Goal: Task Accomplishment & Management: Manage account settings

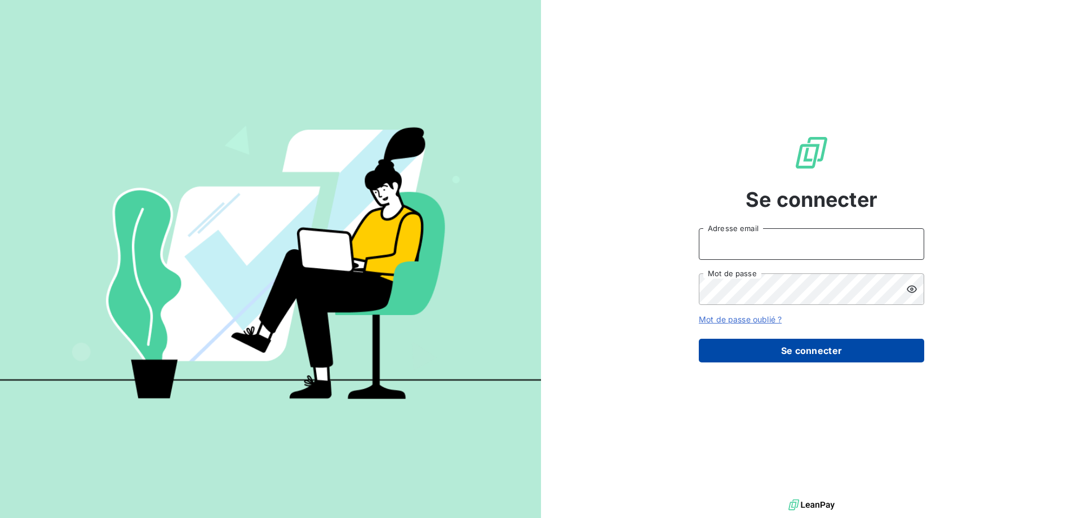
type input "[PERSON_NAME][EMAIL_ADDRESS][PERSON_NAME][DOMAIN_NAME]"
click at [842, 349] on button "Se connecter" at bounding box center [811, 351] width 225 height 24
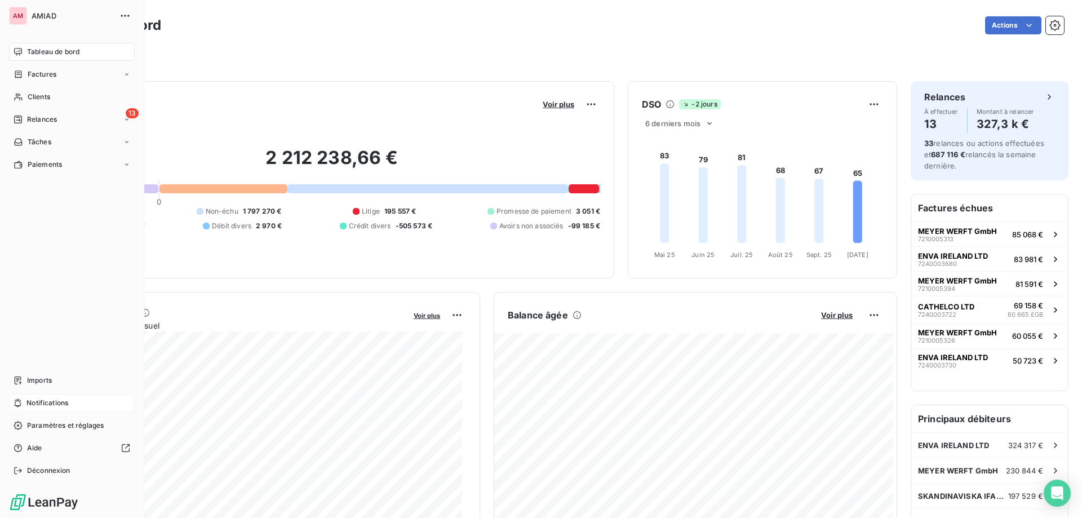
drag, startPoint x: 30, startPoint y: 406, endPoint x: 55, endPoint y: 400, distance: 25.4
click at [31, 406] on span "Notifications" at bounding box center [47, 403] width 42 height 10
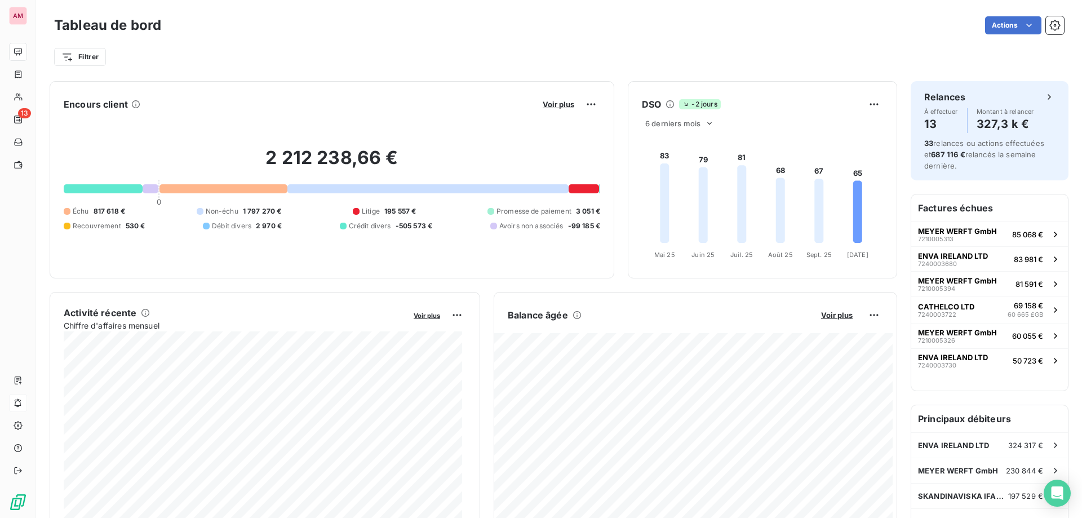
click at [421, 22] on div "Actions" at bounding box center [619, 25] width 889 height 18
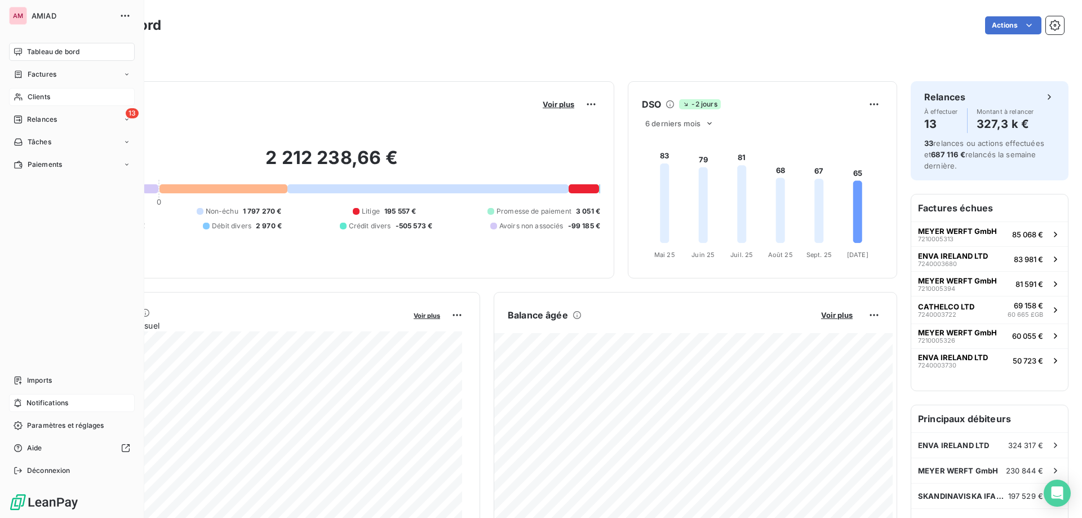
click at [23, 101] on div "Clients" at bounding box center [72, 97] width 126 height 18
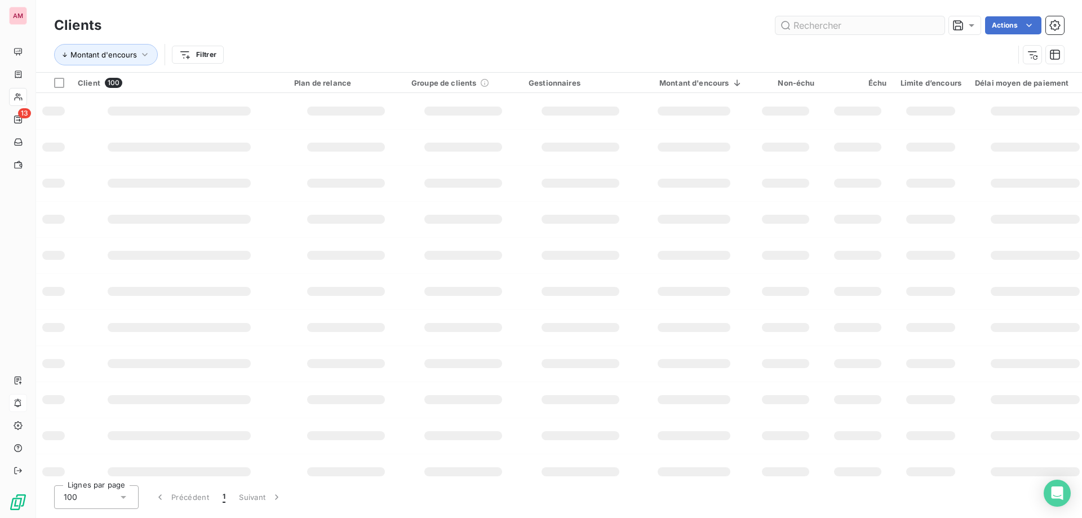
click at [865, 24] on input "text" at bounding box center [859, 25] width 169 height 18
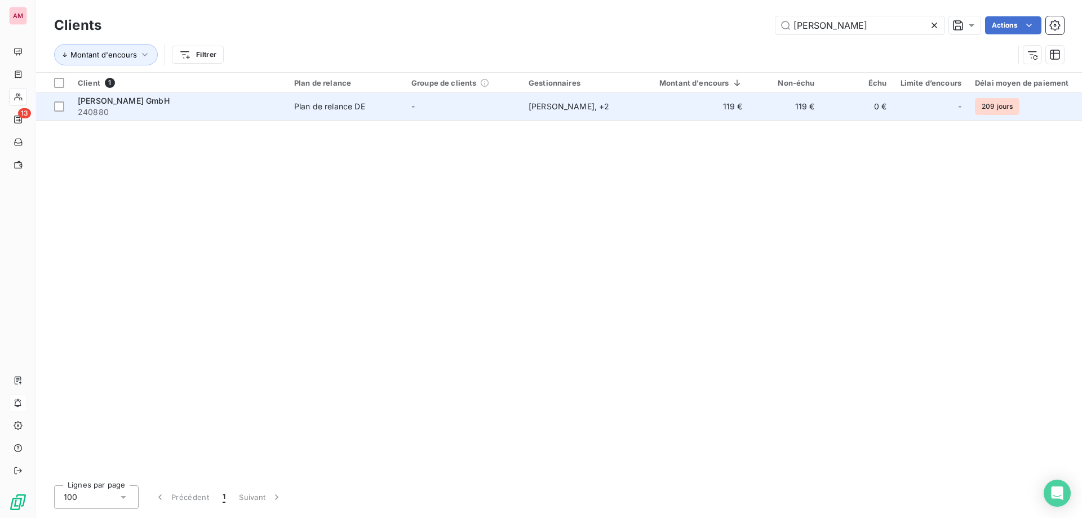
type input "[PERSON_NAME]"
click at [362, 98] on td "Plan de relance DE" at bounding box center [345, 106] width 117 height 27
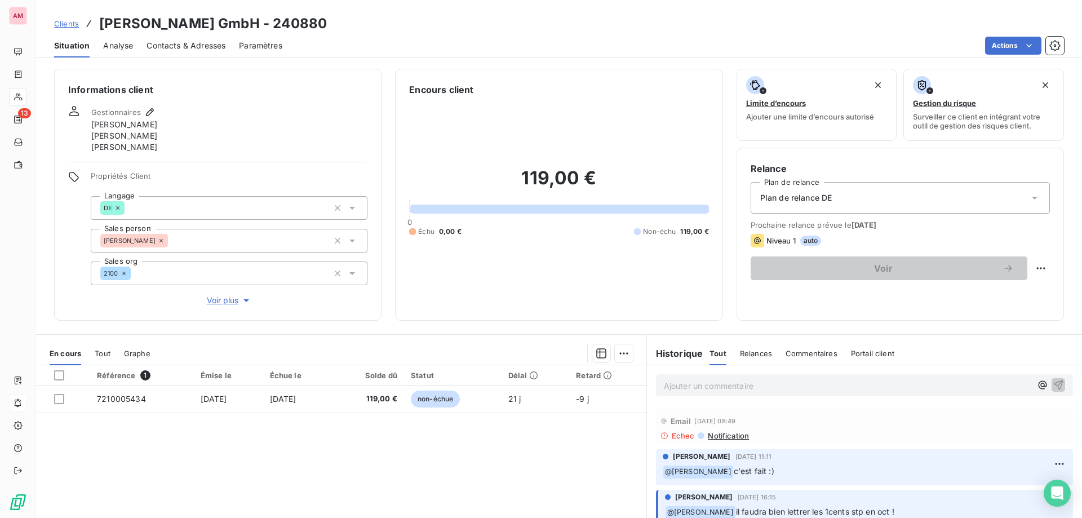
click at [170, 47] on span "Contacts & Adresses" at bounding box center [186, 45] width 79 height 11
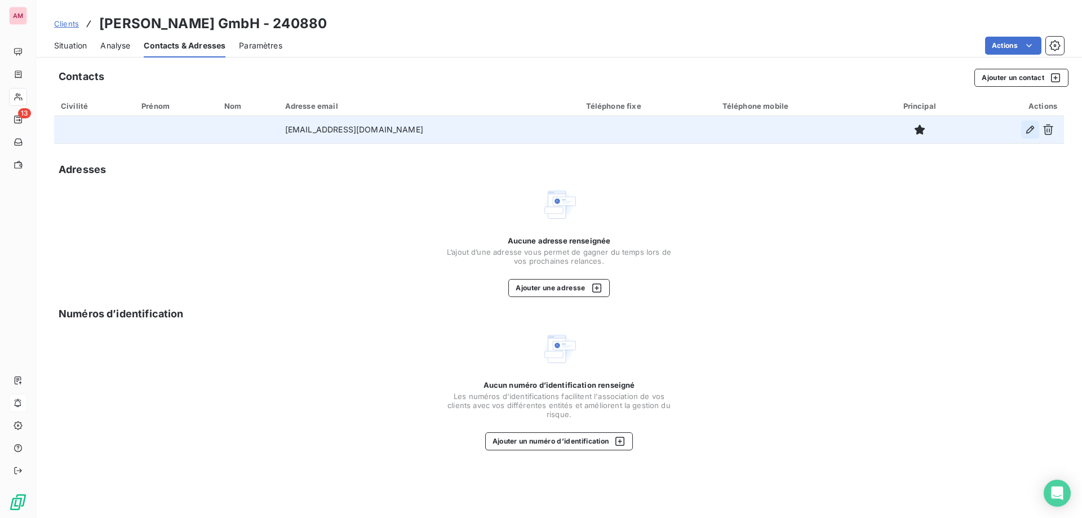
click at [1036, 129] on button "button" at bounding box center [1030, 130] width 18 height 18
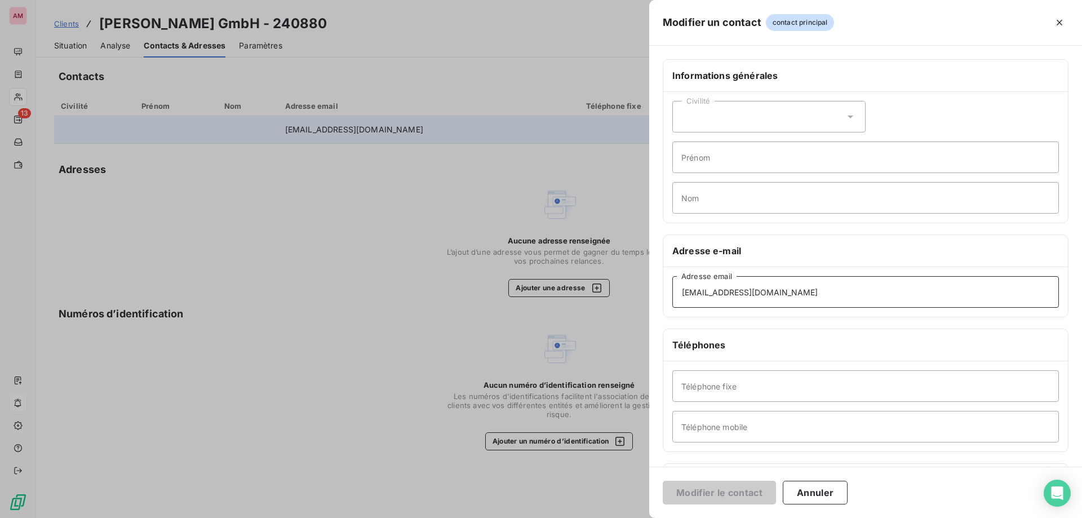
drag, startPoint x: 751, startPoint y: 296, endPoint x: 582, endPoint y: 324, distance: 171.3
click at [582, 517] on div "Modifier un contact contact principal Informations générales Civilité Prénom No…" at bounding box center [541, 518] width 1082 height 0
paste input "standhaltung.lager"
type input "[EMAIL_ADDRESS][DOMAIN_NAME]"
click at [749, 502] on button "Modifier le contact" at bounding box center [719, 493] width 113 height 24
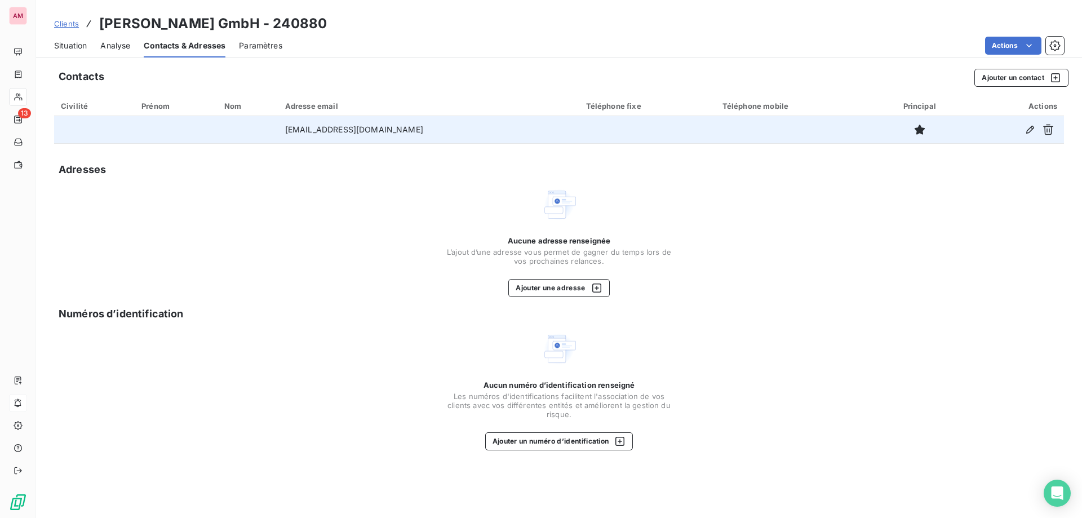
click at [65, 42] on span "Situation" at bounding box center [70, 45] width 33 height 11
